Goal: Task Accomplishment & Management: Use online tool/utility

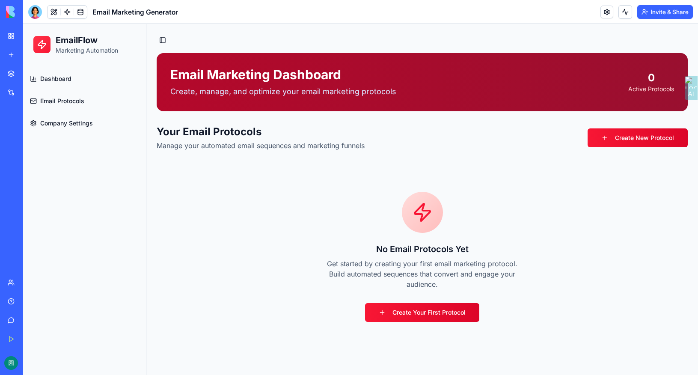
click at [38, 9] on div at bounding box center [35, 12] width 14 height 14
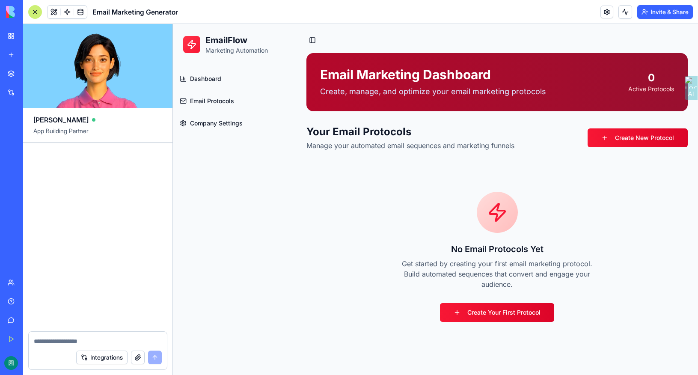
click at [127, 174] on div at bounding box center [97, 236] width 149 height 189
drag, startPoint x: 381, startPoint y: 238, endPoint x: 363, endPoint y: 237, distance: 18.0
click at [381, 238] on div "No Email Protocols Yet Get started by creating your first email marketing proto…" at bounding box center [496, 256] width 381 height 185
click at [37, 9] on div at bounding box center [35, 12] width 14 height 14
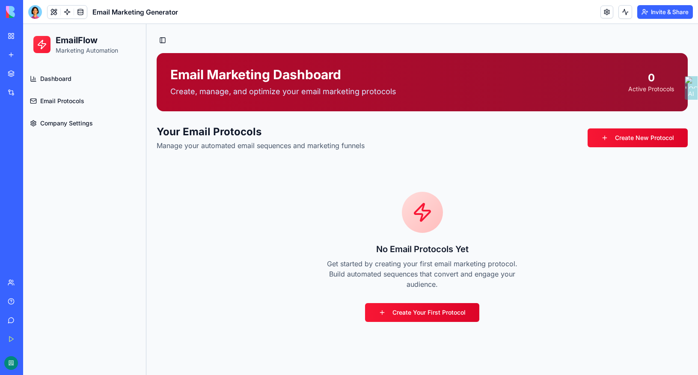
click at [37, 9] on div at bounding box center [35, 12] width 14 height 14
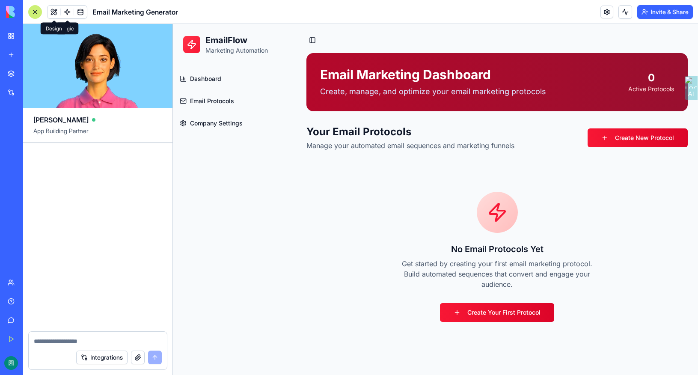
click at [53, 10] on span at bounding box center [54, 12] width 24 height 24
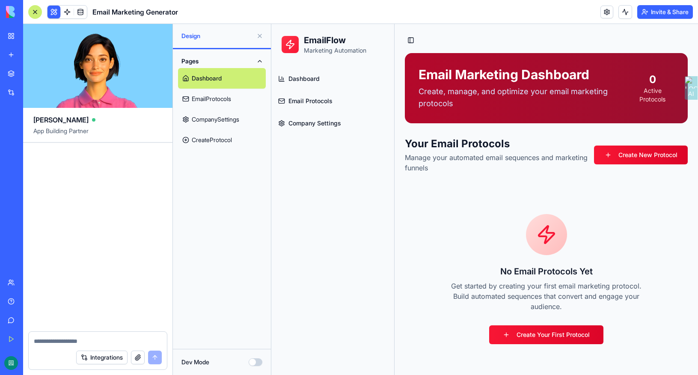
click at [455, 88] on p "Create, manage, and optimize your email marketing protocols" at bounding box center [524, 98] width 212 height 24
click at [443, 71] on h1 "Email Marketing Dashboard" at bounding box center [524, 74] width 212 height 15
click at [389, 76] on link "Dashboard" at bounding box center [333, 78] width 116 height 21
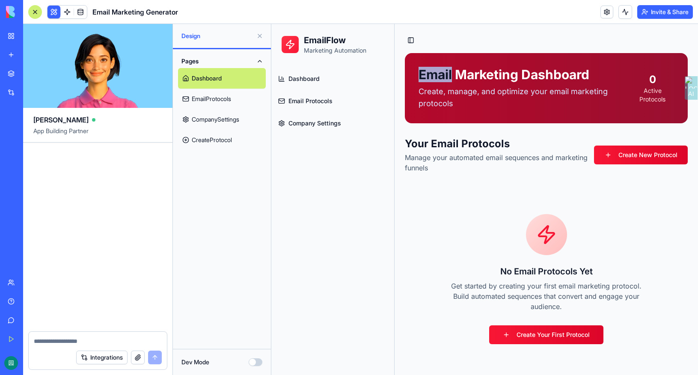
click at [310, 80] on span "Dashboard" at bounding box center [303, 78] width 31 height 9
click at [492, 78] on h1 "Email Marketing Dashboard" at bounding box center [524, 74] width 212 height 15
click at [491, 77] on h1 "Email Marketing Dashboard" at bounding box center [524, 74] width 212 height 15
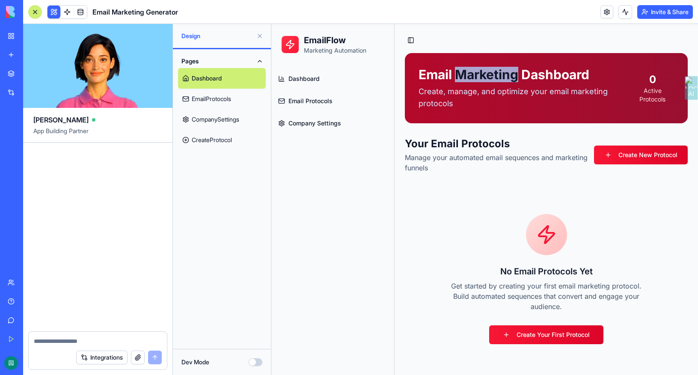
drag, startPoint x: 491, startPoint y: 77, endPoint x: 399, endPoint y: 113, distance: 99.0
click at [491, 77] on h1 "Email Marketing Dashboard" at bounding box center [524, 74] width 212 height 15
click at [387, 129] on link "Company Settings" at bounding box center [333, 123] width 116 height 21
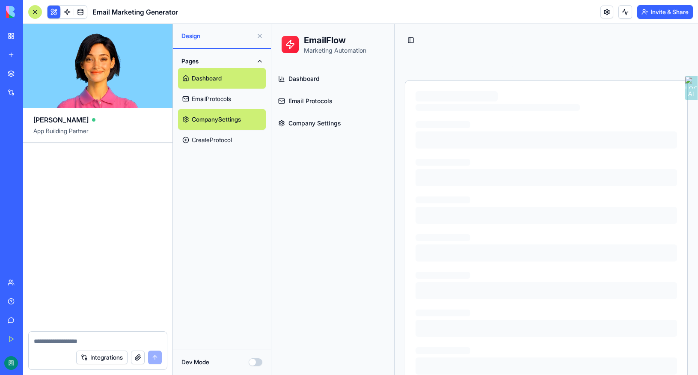
click at [224, 97] on link "EmailProtocols" at bounding box center [222, 99] width 88 height 21
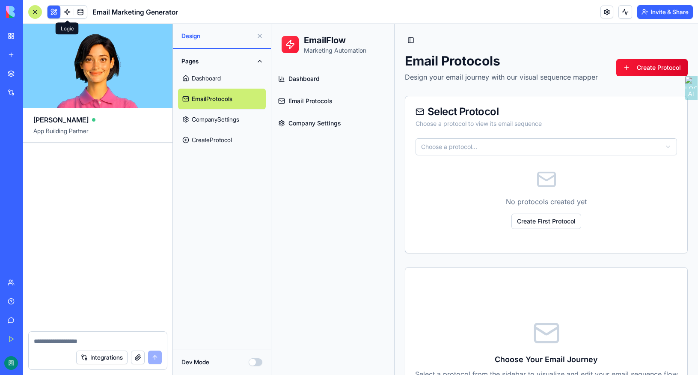
click at [65, 13] on link at bounding box center [67, 12] width 13 height 13
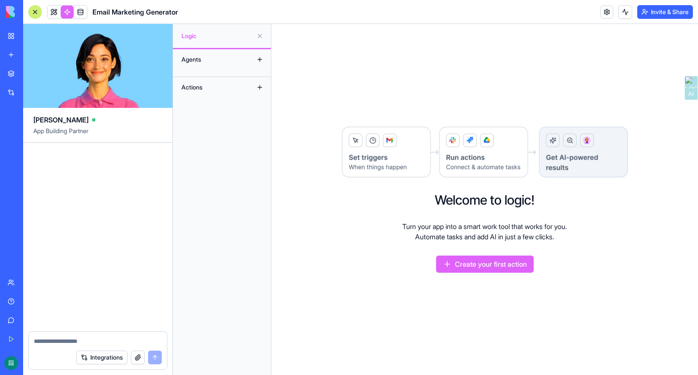
drag, startPoint x: 222, startPoint y: 63, endPoint x: 390, endPoint y: 2, distance: 178.1
click at [224, 62] on div "Agents" at bounding box center [211, 60] width 68 height 14
